Goal: Information Seeking & Learning: Learn about a topic

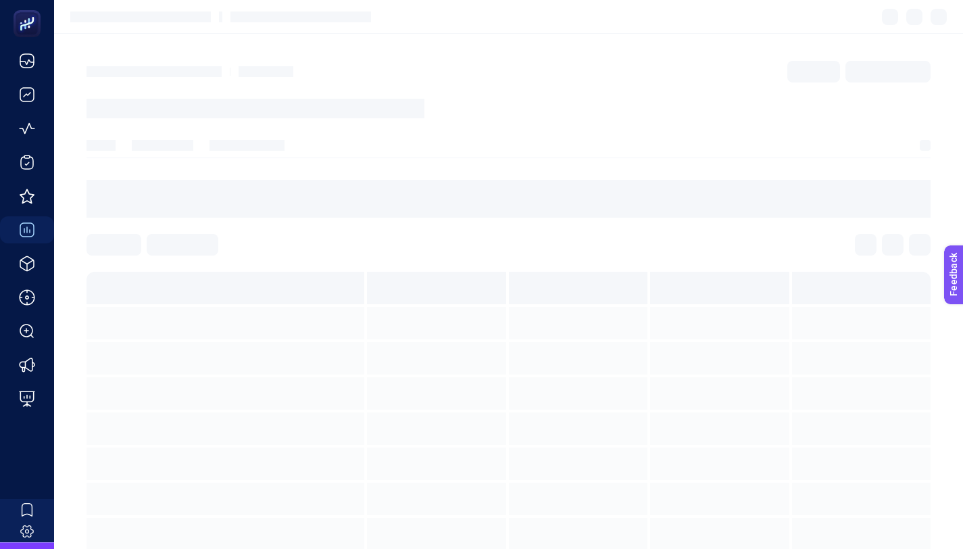
click at [580, 122] on article at bounding box center [508, 322] width 909 height 576
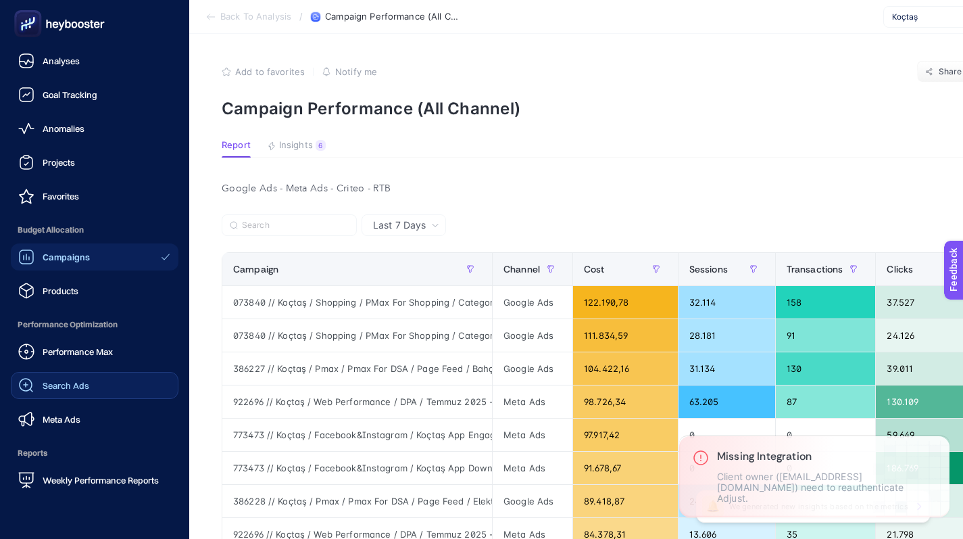
click at [77, 389] on span "Search Ads" at bounding box center [66, 385] width 47 height 11
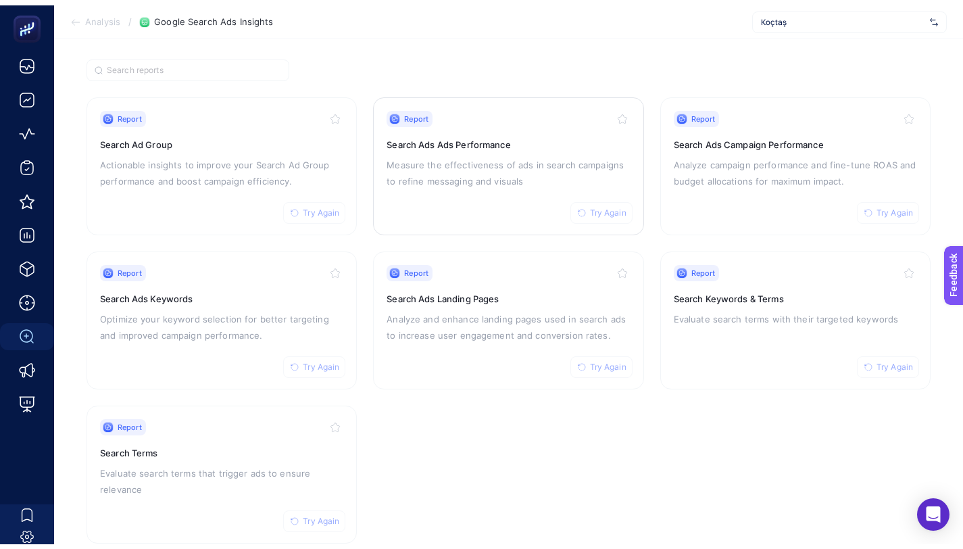
scroll to position [84, 0]
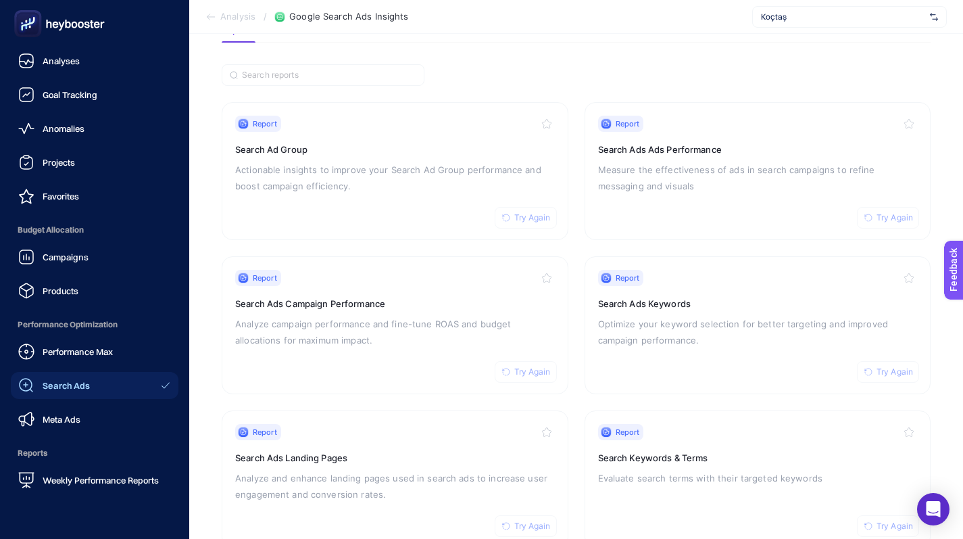
click at [97, 29] on icon at bounding box center [59, 23] width 97 height 27
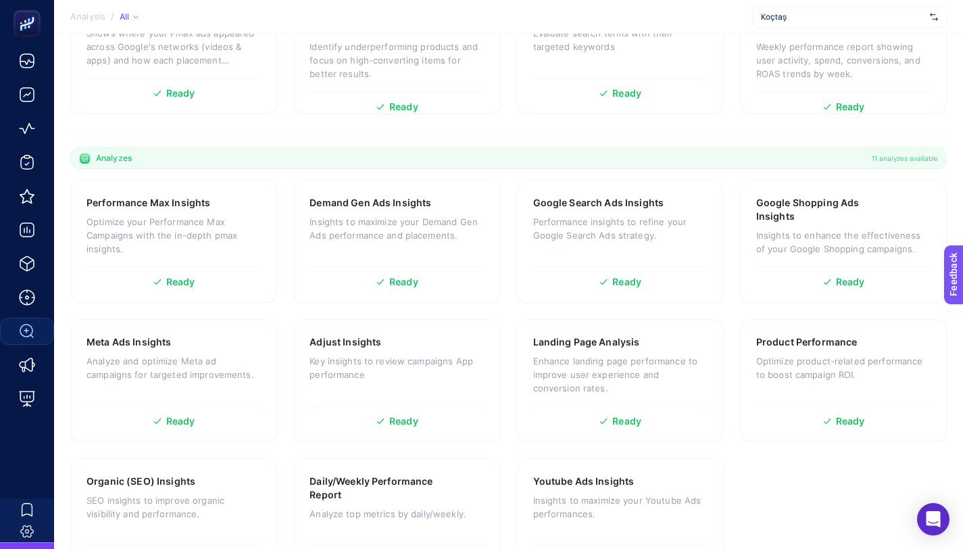
scroll to position [304, 0]
click at [820, 227] on p "Insights to enhance the effectiveness of your Google Shopping campaigns." at bounding box center [843, 240] width 174 height 27
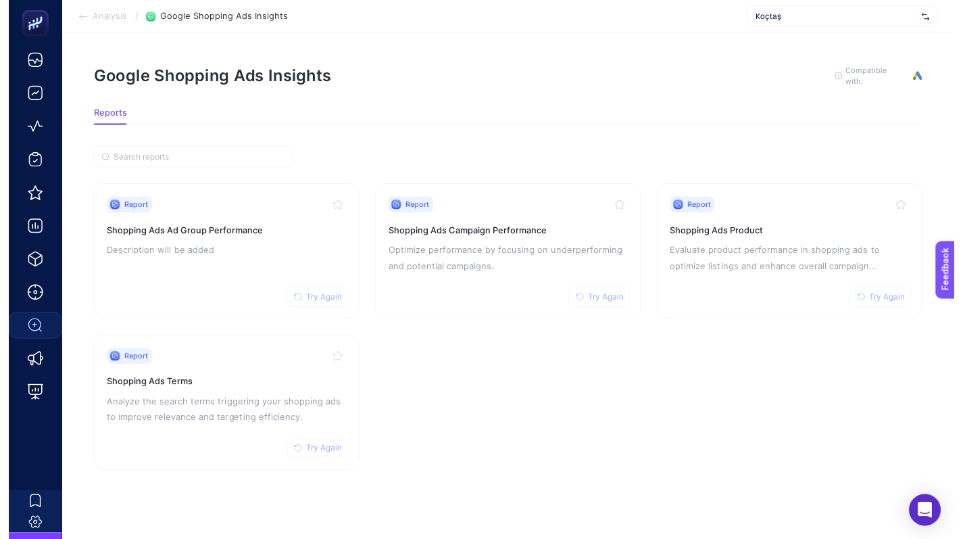
scroll to position [10, 0]
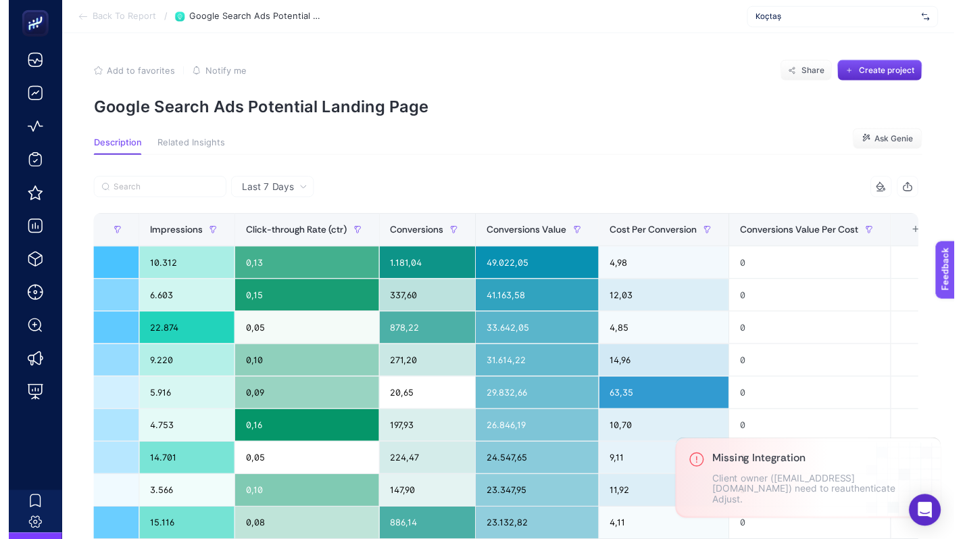
scroll to position [0, 568]
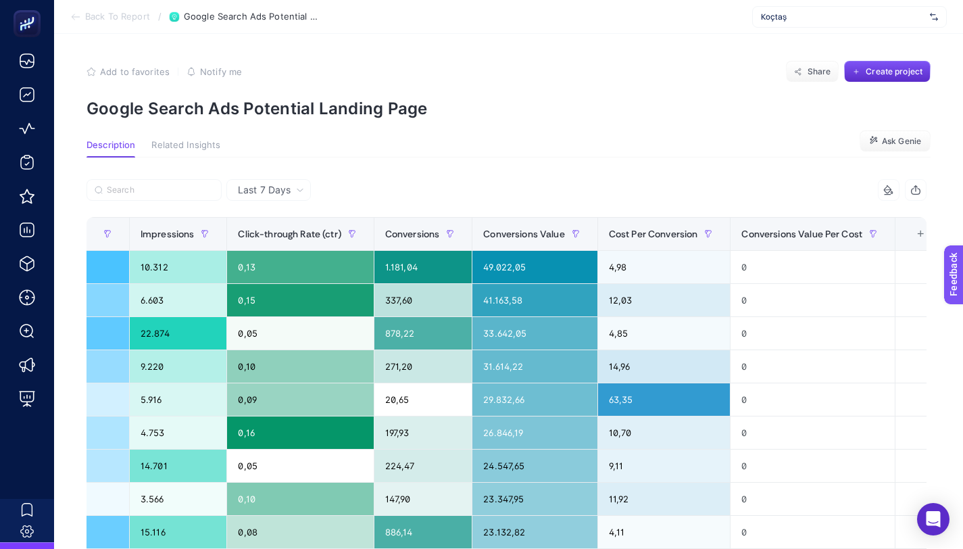
click at [103, 12] on span "Back To Report" at bounding box center [117, 16] width 65 height 11
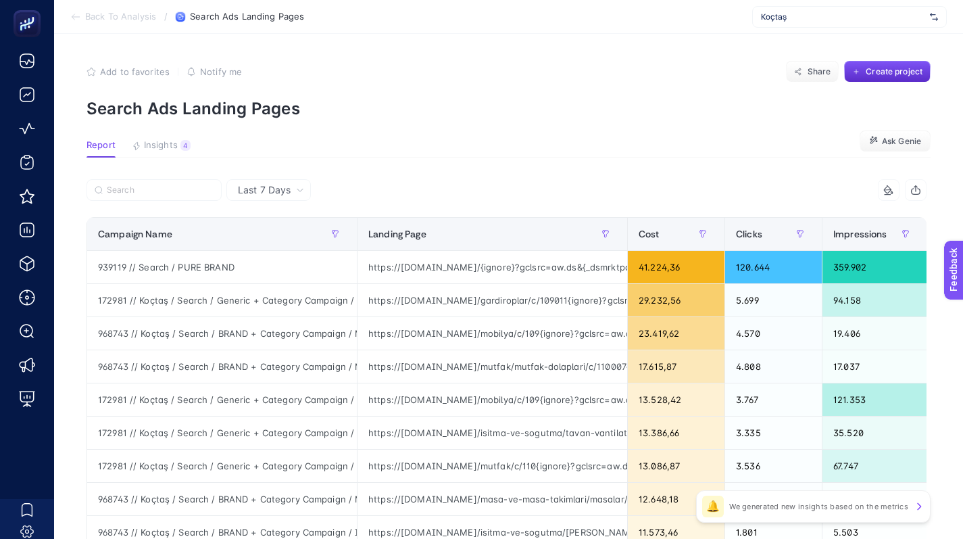
click at [121, 20] on span "Back To Analysis" at bounding box center [120, 16] width 71 height 11
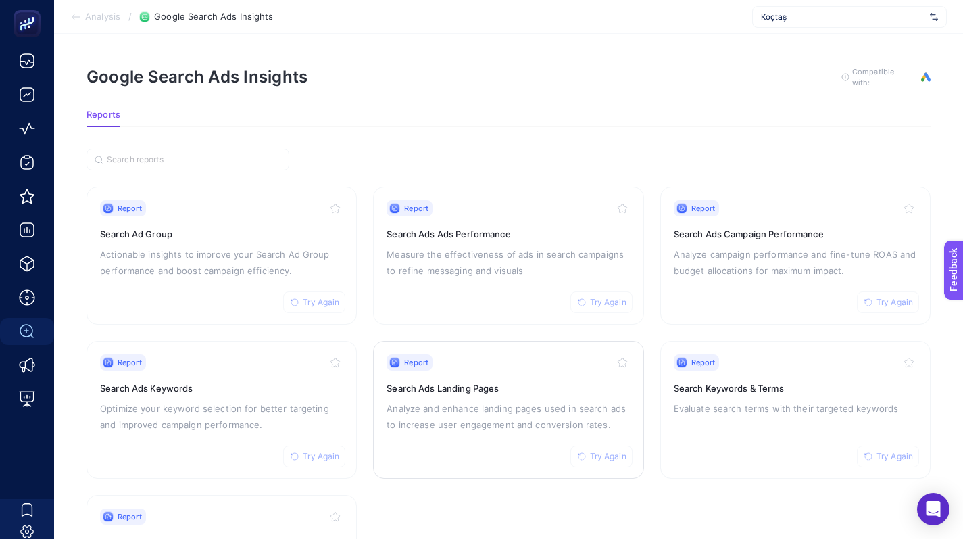
click at [599, 457] on span "Try Again" at bounding box center [608, 456] width 36 height 11
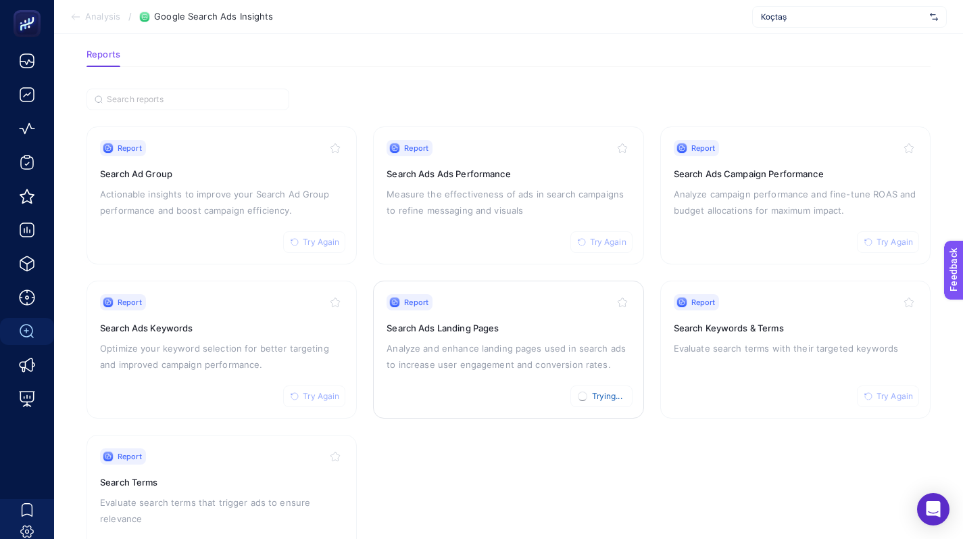
scroll to position [76, 0]
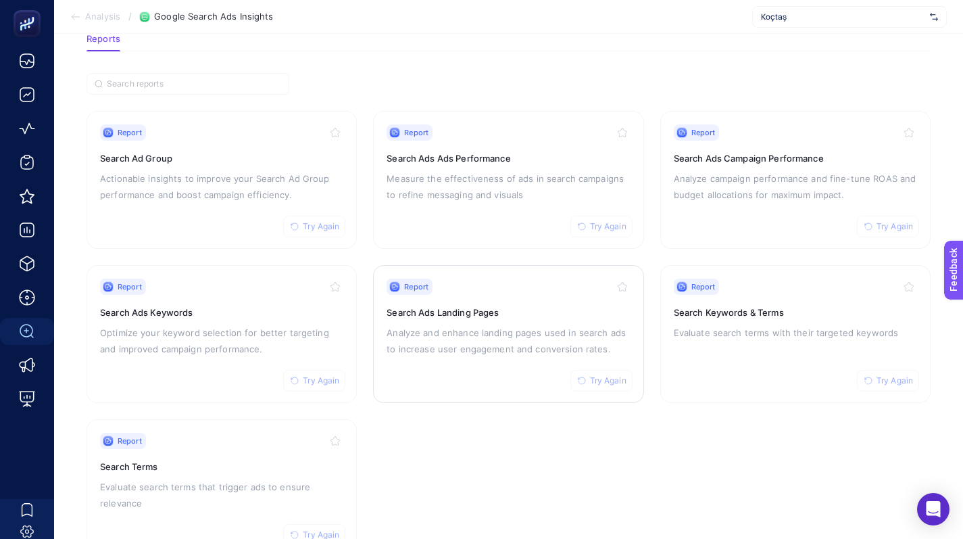
click at [467, 289] on div "Report Try Again" at bounding box center [507, 286] width 243 height 16
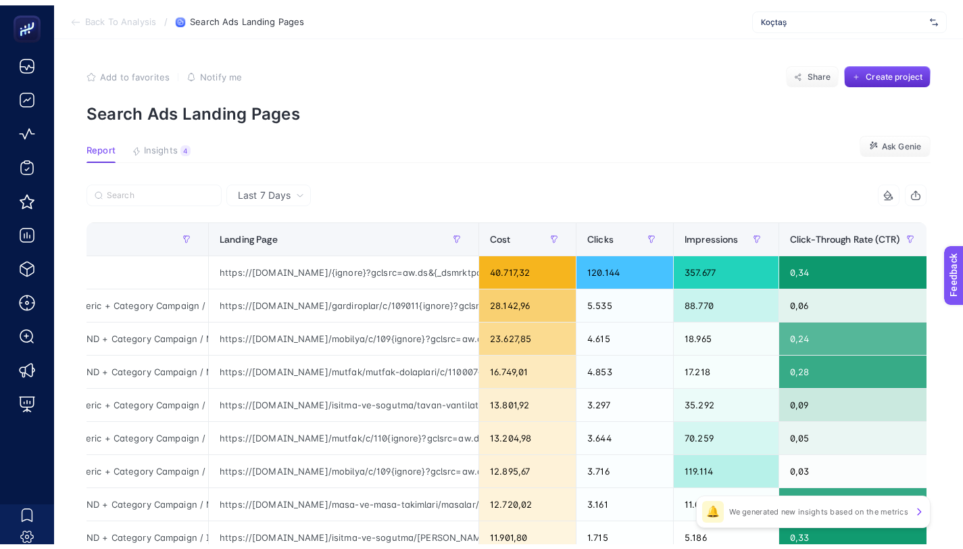
scroll to position [0, 462]
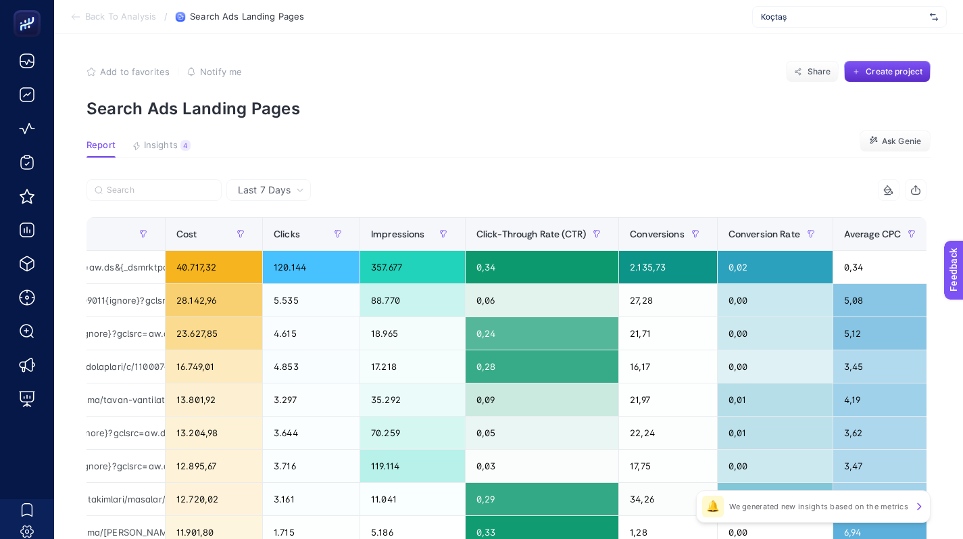
click at [157, 152] on button "Insights 4 We generated new insights based on the metrics" at bounding box center [161, 149] width 59 height 18
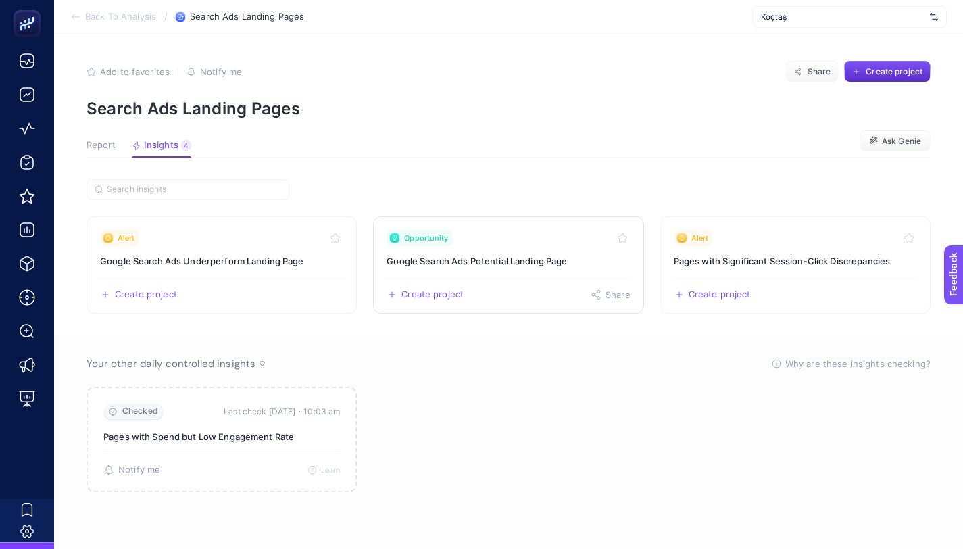
click at [561, 257] on h3 "Google Search Ads Potential Landing Page" at bounding box center [507, 261] width 243 height 14
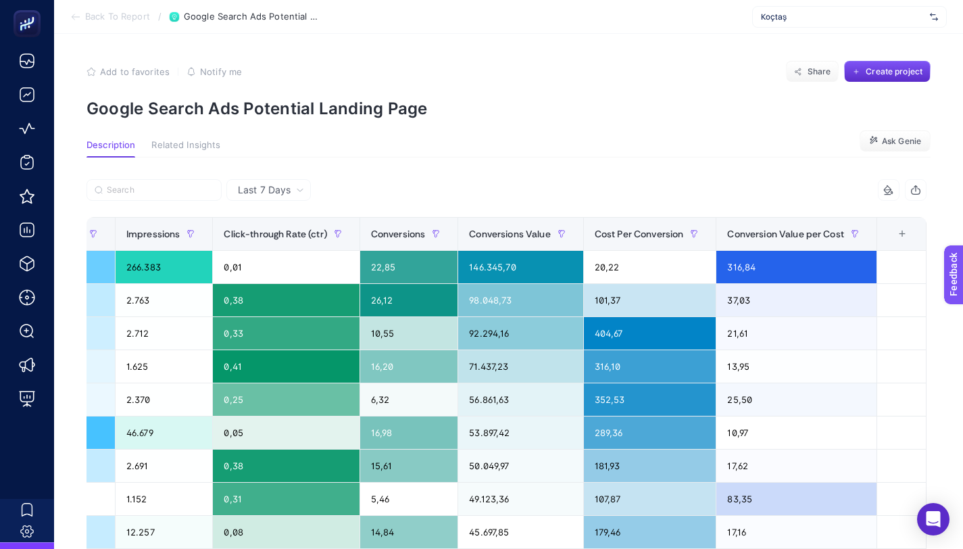
scroll to position [0, 586]
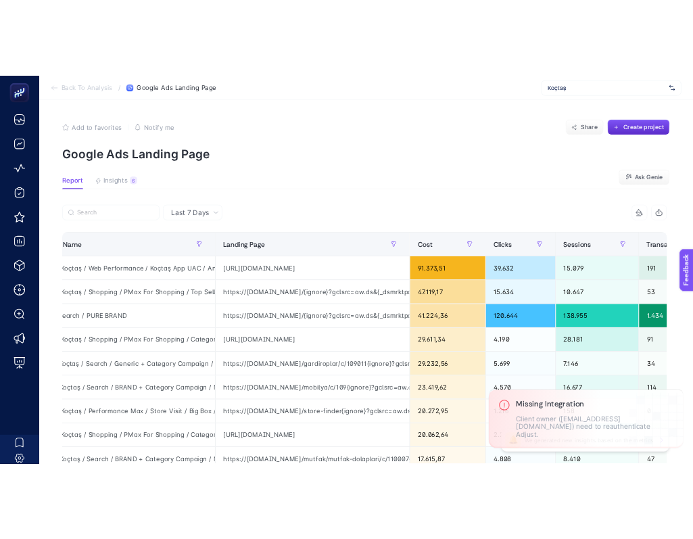
scroll to position [0, 61]
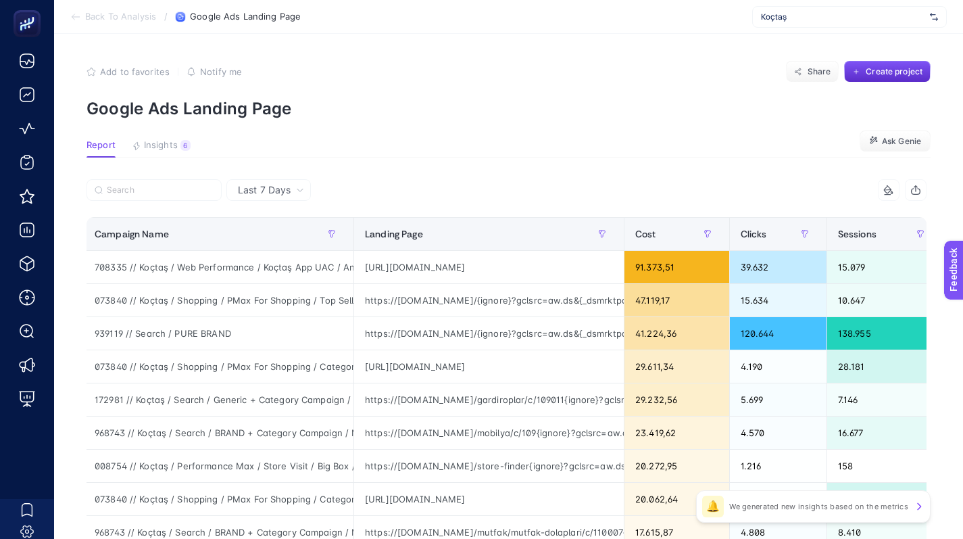
scroll to position [0, 5]
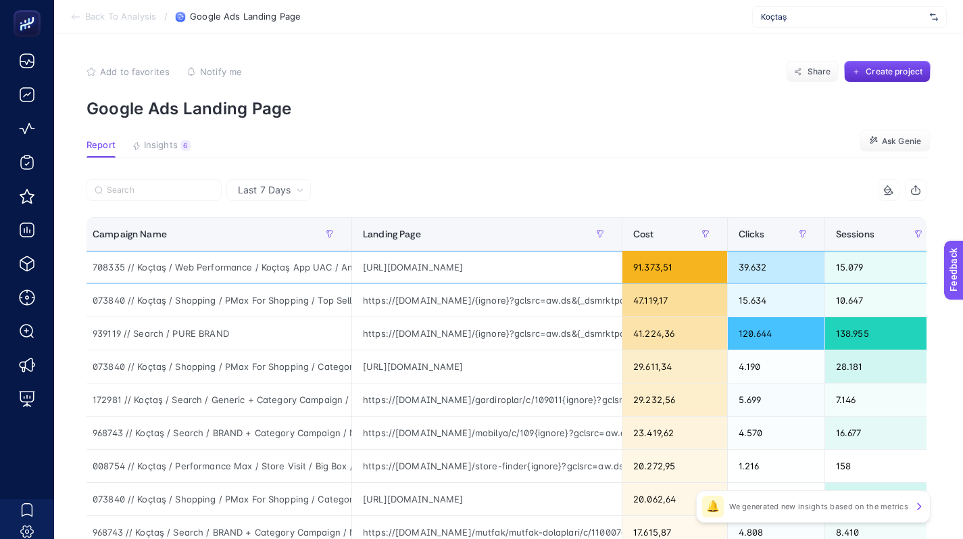
click at [293, 272] on div "708335 // Koçtaş / Web Performance / Koçtaş App UAC / Android / 2020 / Always-on" at bounding box center [217, 267] width 270 height 32
copy tr "708335 // Koçtaş / Web Performance / Koçtaş App UAC / Android / 2020 / Always-on"
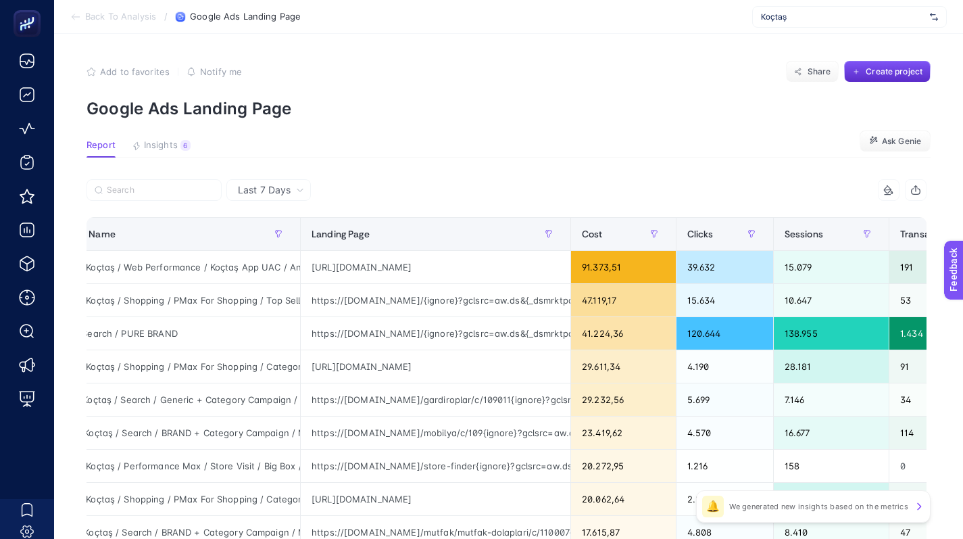
scroll to position [0, 73]
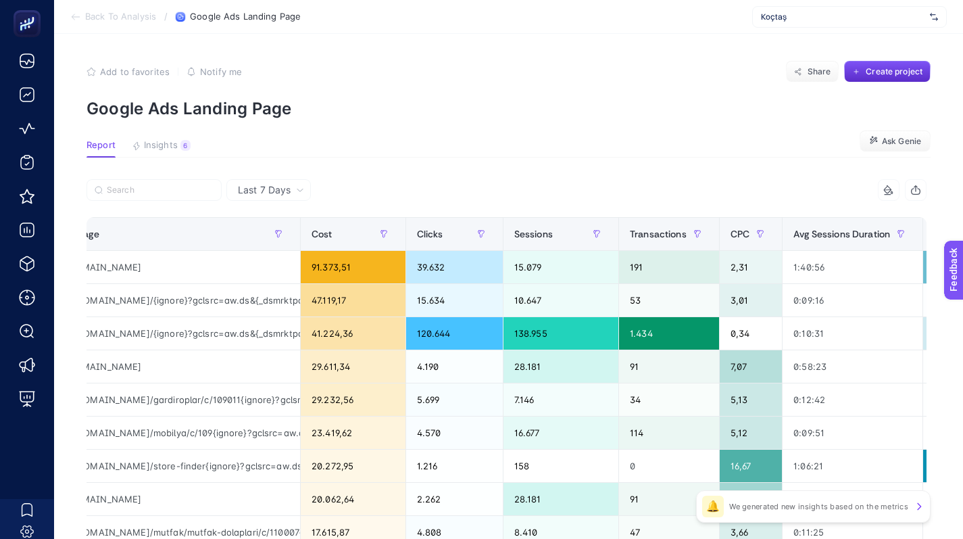
scroll to position [0, 314]
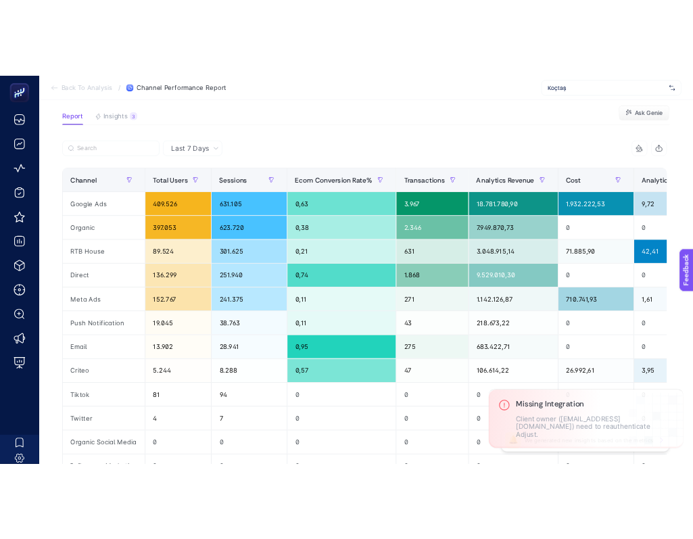
scroll to position [93, 0]
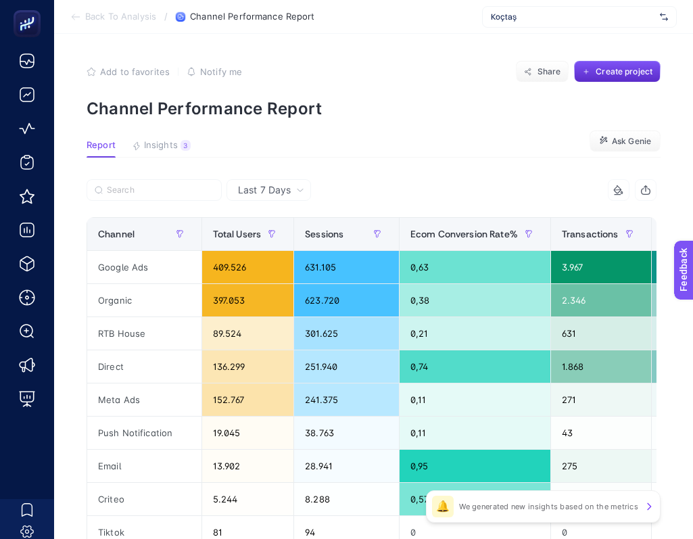
click at [551, 157] on article "Add to favorites false Notify me Share Create project Channel Performance Repor…" at bounding box center [373, 462] width 639 height 857
